Goal: Task Accomplishment & Management: Manage account settings

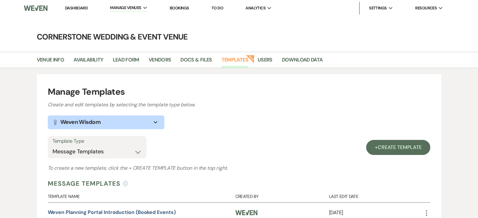
drag, startPoint x: 0, startPoint y: 0, endPoint x: 72, endPoint y: 8, distance: 72.1
click at [72, 8] on link "Dashboard" at bounding box center [76, 7] width 23 height 5
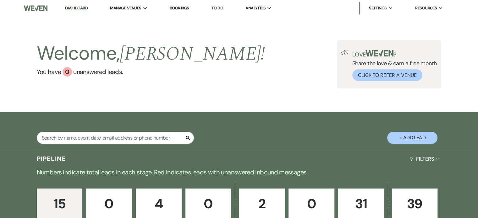
scroll to position [99, 0]
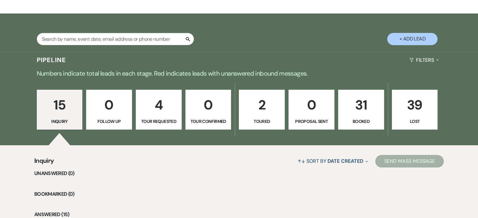
click at [363, 119] on p "Booked" at bounding box center [361, 121] width 38 height 7
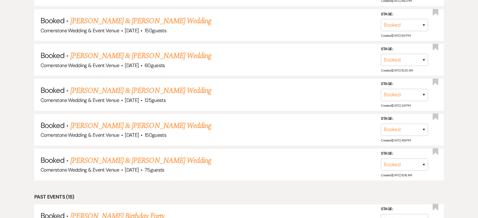
scroll to position [697, 0]
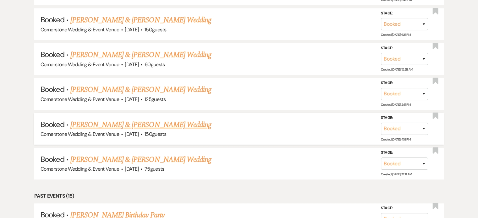
click at [167, 119] on link "[PERSON_NAME] & [PERSON_NAME] Wedding" at bounding box center [140, 124] width 141 height 11
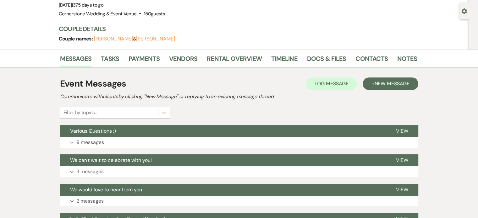
scroll to position [121, 0]
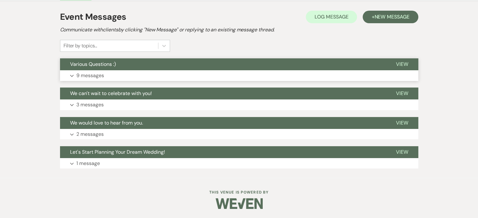
click at [131, 71] on button "Expand 9 messages" at bounding box center [239, 75] width 358 height 11
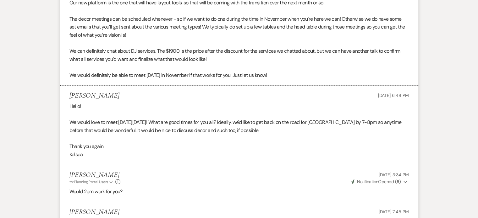
scroll to position [372, 0]
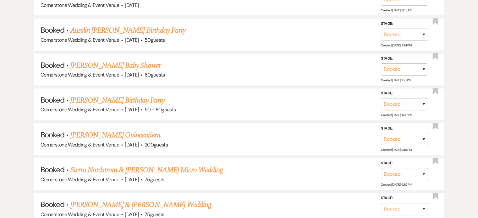
scroll to position [697, 0]
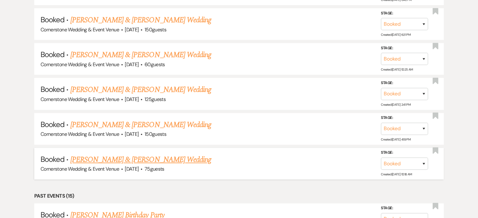
click at [156, 154] on link "[PERSON_NAME] & [PERSON_NAME] Wedding" at bounding box center [140, 159] width 141 height 11
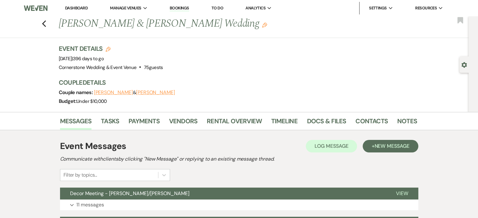
scroll to position [129, 0]
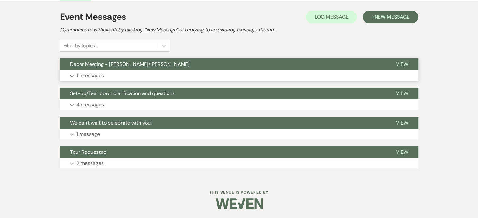
click at [150, 69] on button "Decor Meeting - [PERSON_NAME]/[PERSON_NAME]" at bounding box center [223, 64] width 326 height 12
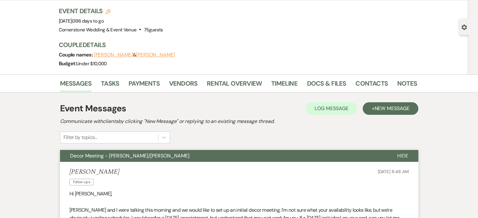
scroll to position [0, 0]
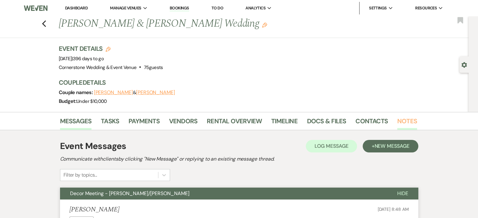
click at [400, 118] on link "Notes" at bounding box center [407, 123] width 20 height 14
